Goal: Information Seeking & Learning: Learn about a topic

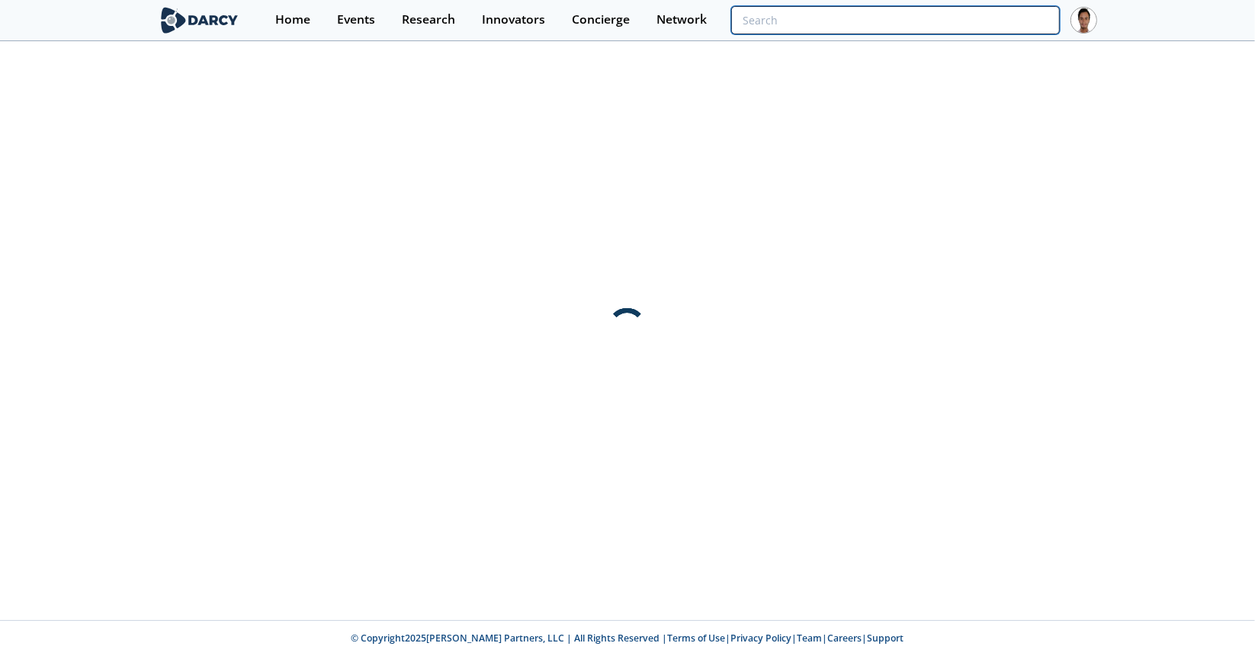
click at [971, 24] on input "search" at bounding box center [895, 20] width 329 height 28
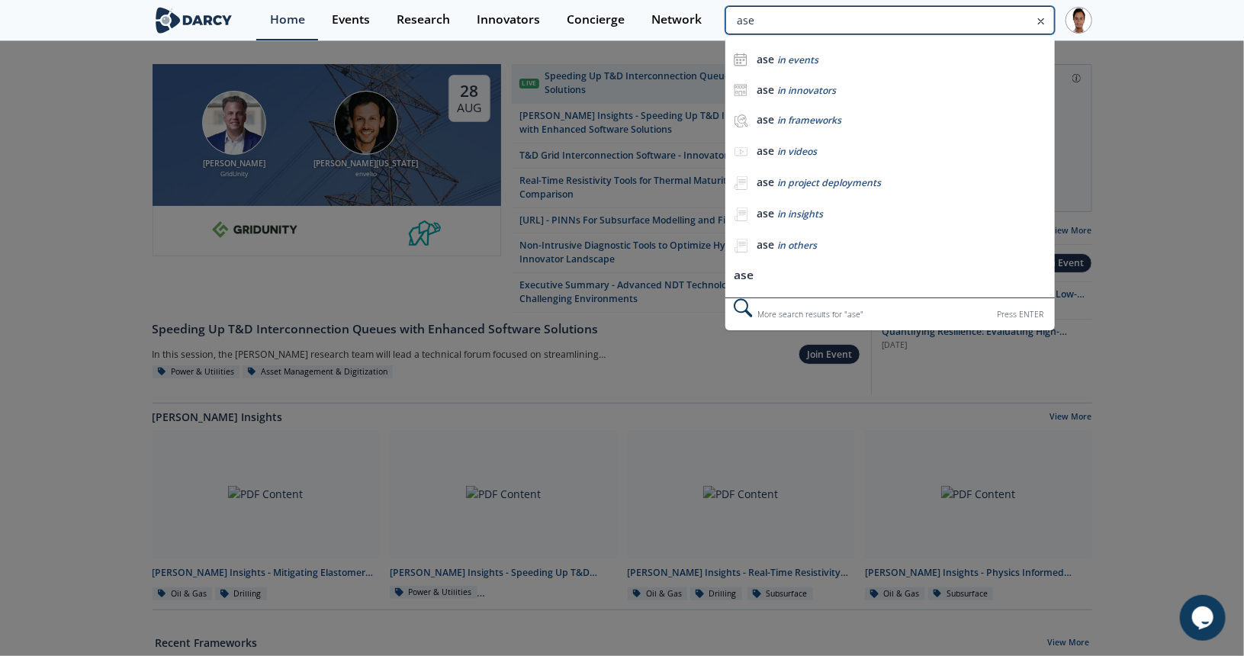
type input "ase"
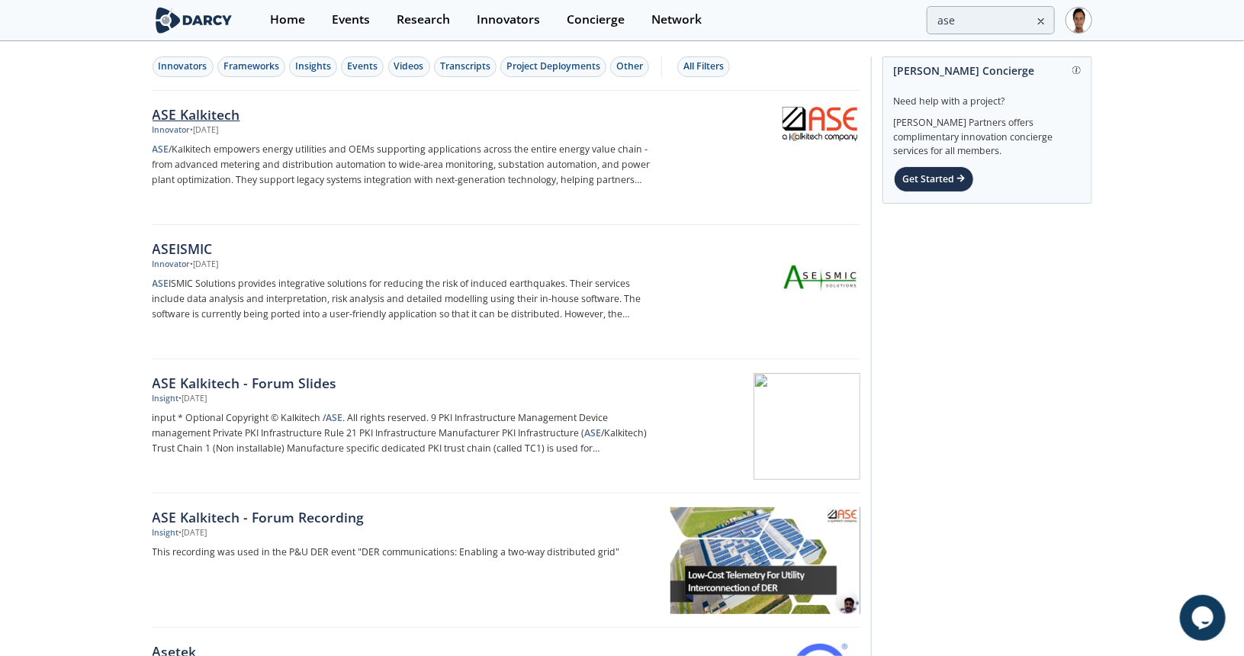
click at [220, 114] on div "ASE Kalkitech" at bounding box center [404, 114] width 505 height 20
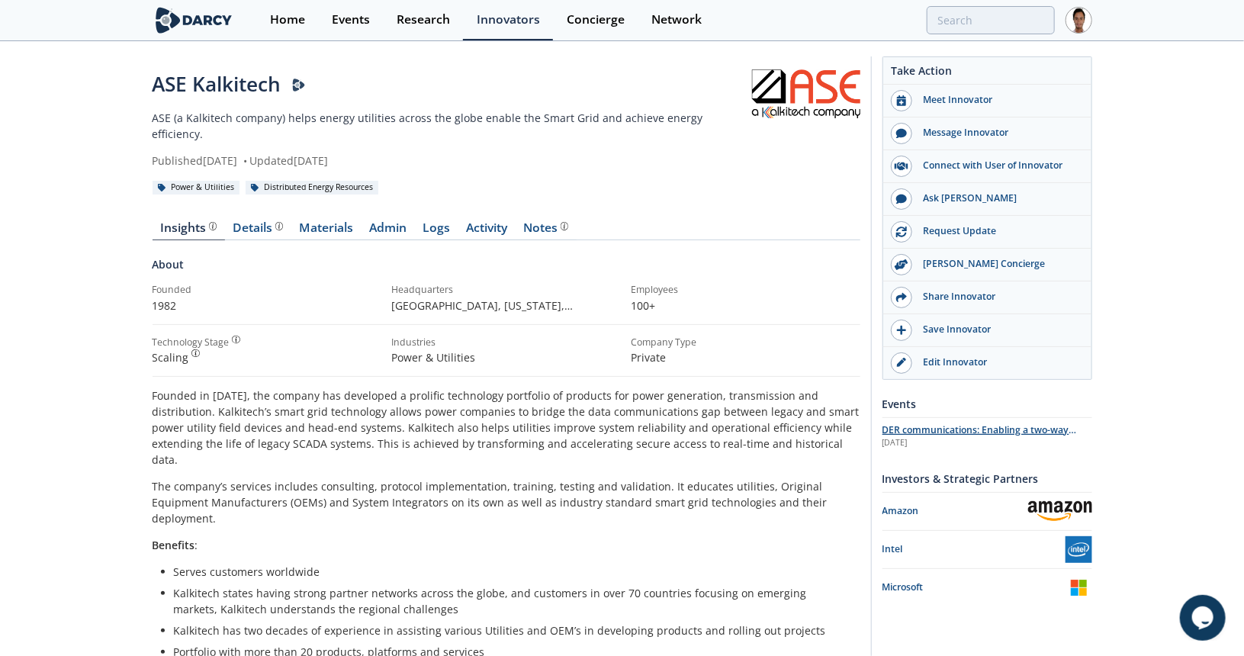
click at [971, 423] on span "DER communications: Enabling a two-way distributed grid" at bounding box center [979, 436] width 194 height 27
